Goal: Task Accomplishment & Management: Use online tool/utility

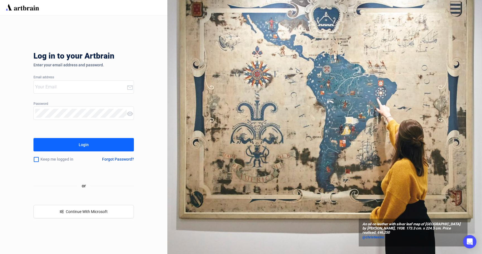
type input "[PERSON_NAME][EMAIL_ADDRESS][DOMAIN_NAME]"
click at [97, 145] on button "Login" at bounding box center [83, 144] width 100 height 13
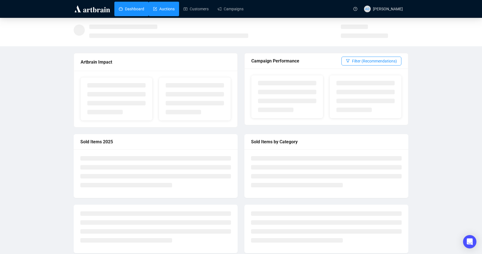
click at [173, 10] on link "Auctions" at bounding box center [163, 9] width 21 height 14
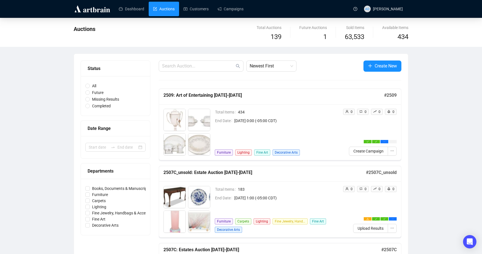
click at [304, 119] on span "[DATE] 0:00 (-05:00 CDT)" at bounding box center [286, 121] width 104 height 6
click at [393, 154] on span "button" at bounding box center [392, 151] width 4 height 6
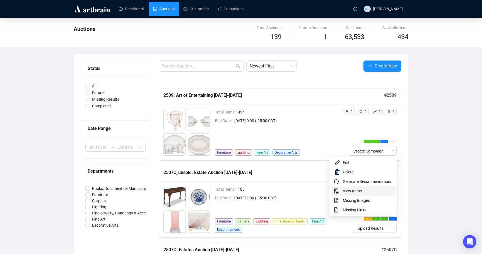
click at [370, 194] on span "View Items" at bounding box center [367, 191] width 49 height 6
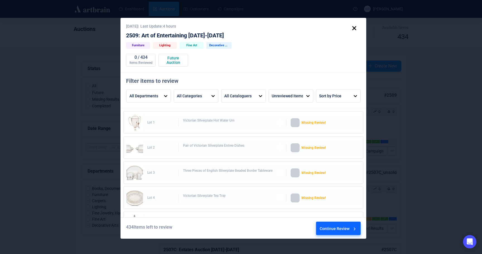
click at [334, 231] on div "Continue Review" at bounding box center [339, 229] width 38 height 15
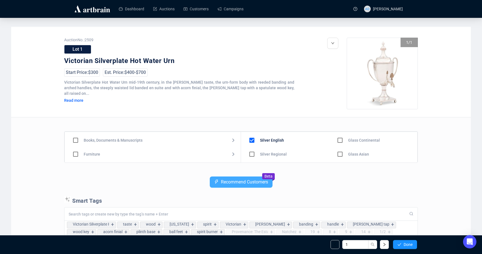
click at [252, 185] on button "Recommend Customers" at bounding box center [241, 182] width 63 height 11
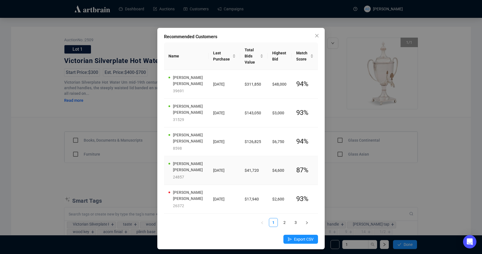
scroll to position [2, 0]
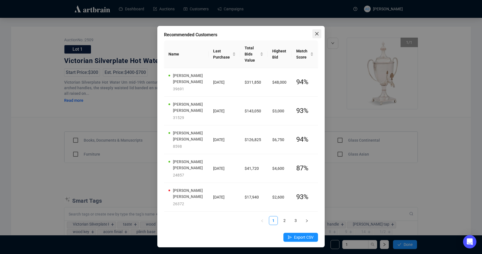
click at [319, 33] on span "Close" at bounding box center [316, 34] width 9 height 4
